Goal: Find specific page/section: Find specific page/section

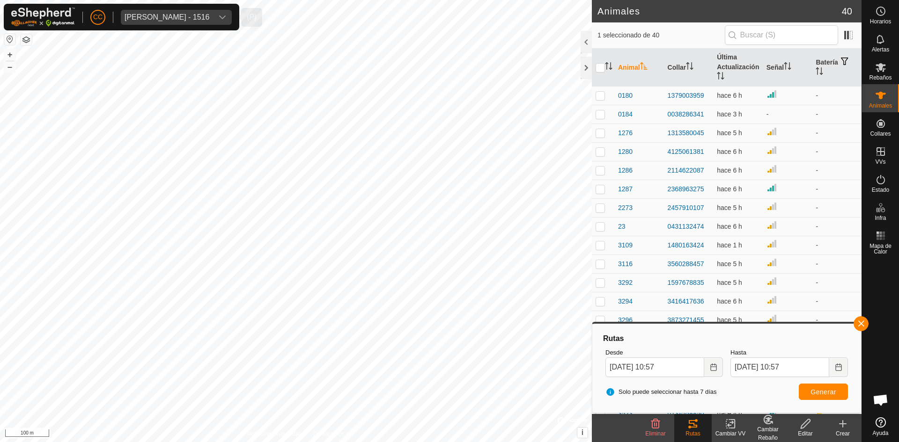
scroll to position [328, 0]
click at [183, 22] on span "[PERSON_NAME] - 1516" at bounding box center [167, 17] width 92 height 15
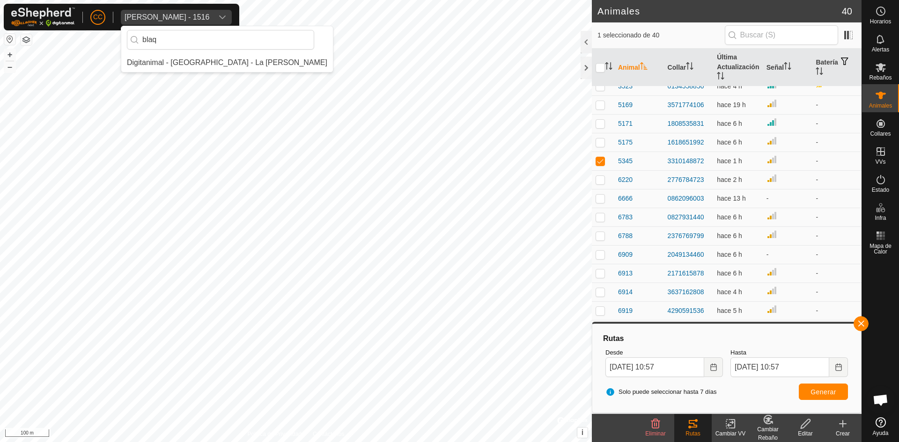
scroll to position [0, 0]
type input "blaq"
click at [179, 57] on li "Digitanimal - [GEOGRAPHIC_DATA] - La [PERSON_NAME]" at bounding box center [227, 62] width 212 height 19
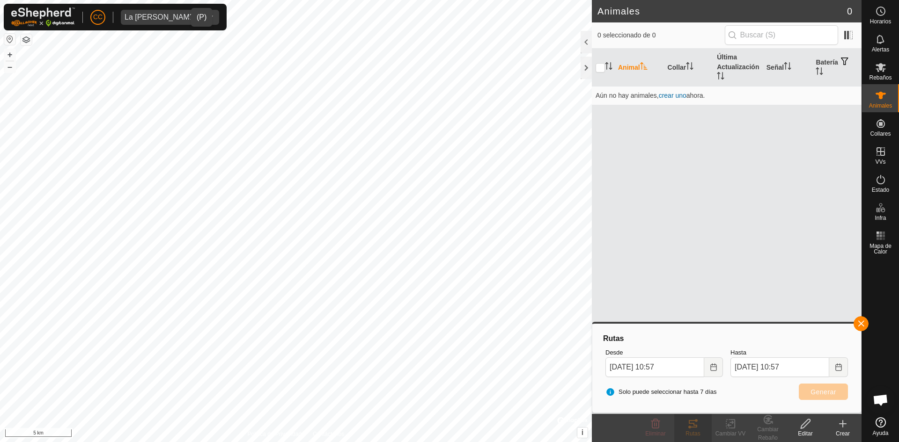
click at [166, 19] on div "La [PERSON_NAME]" at bounding box center [161, 17] width 72 height 7
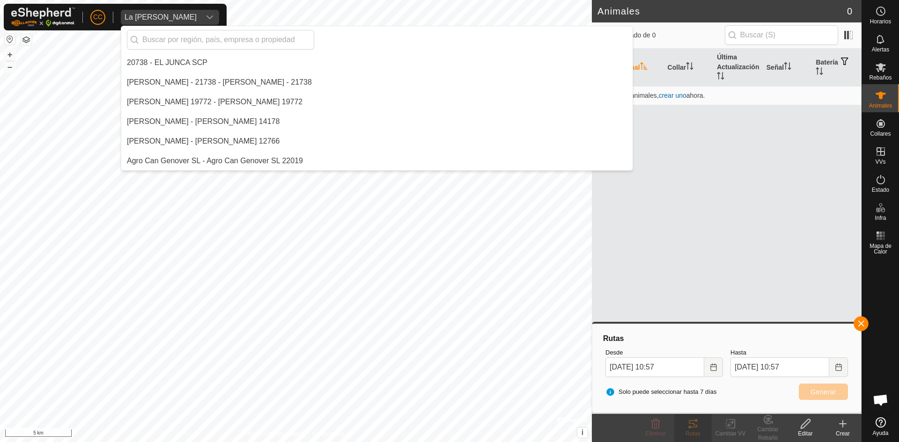
scroll to position [2084, 0]
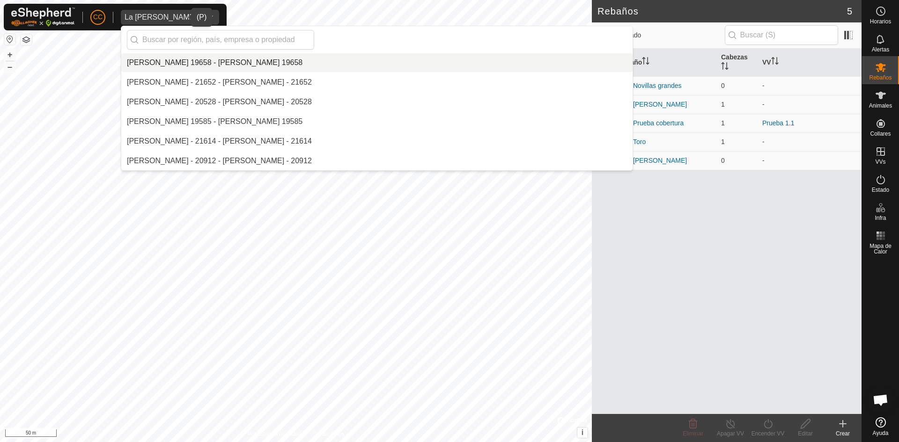
click at [144, 17] on div "La [PERSON_NAME]" at bounding box center [161, 17] width 72 height 7
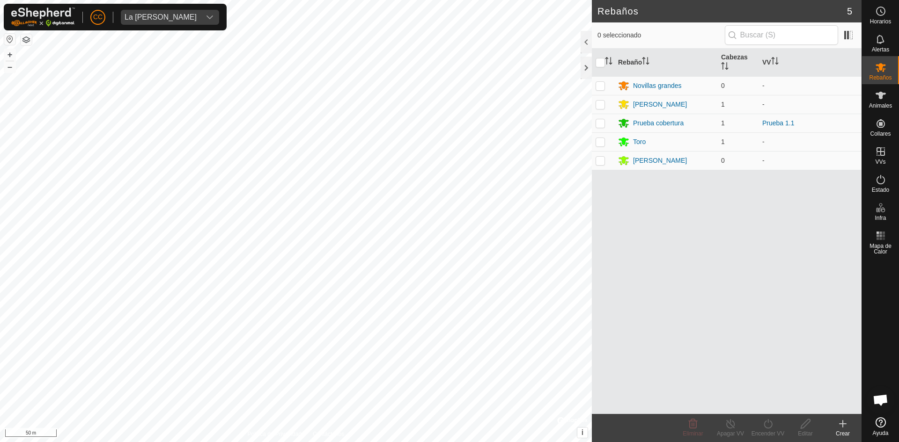
click at [200, 12] on div "dropdown trigger" at bounding box center [209, 17] width 19 height 15
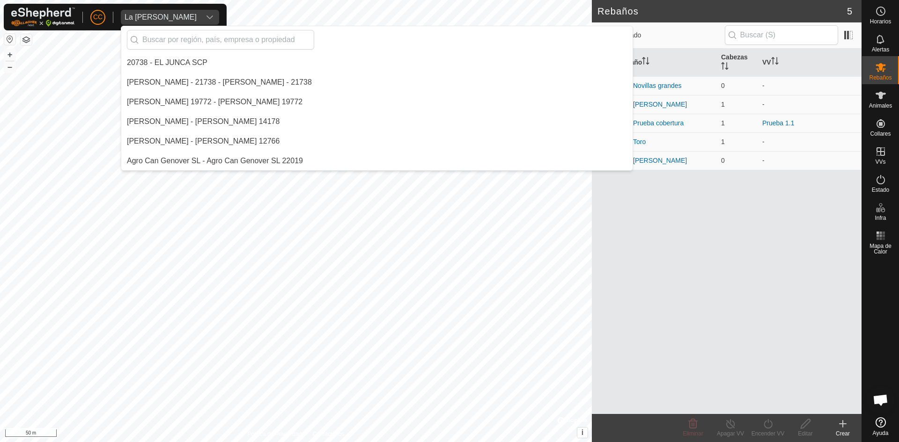
scroll to position [2143, 0]
